Goal: Find specific page/section: Find specific page/section

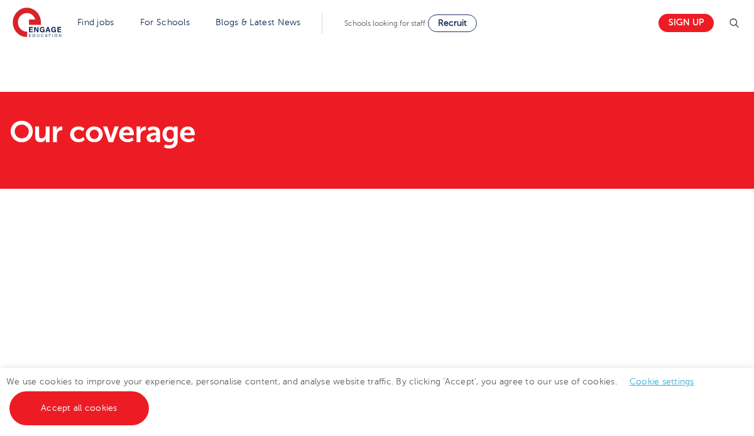
click at [735, 20] on img at bounding box center [734, 23] width 15 height 15
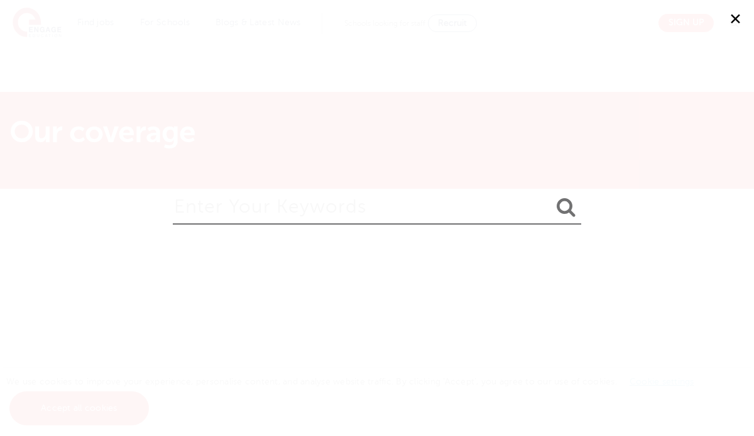
click at [355, 209] on input "search" at bounding box center [377, 204] width 409 height 41
type input "[GEOGRAPHIC_DATA]"
click at [551, 196] on button "submit" at bounding box center [566, 207] width 30 height 23
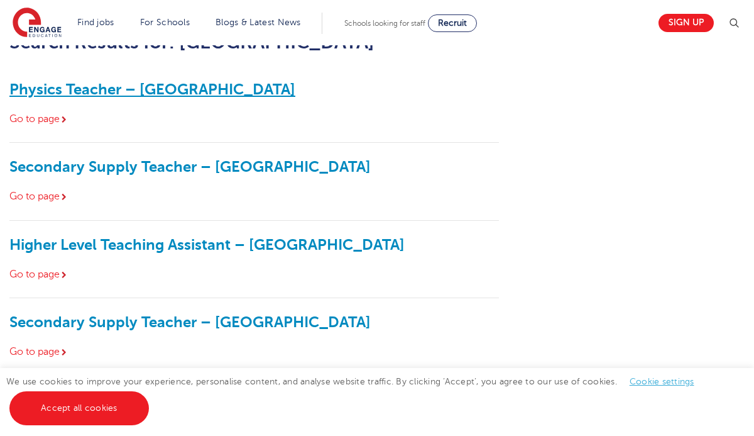
scroll to position [161, 0]
